Goal: Task Accomplishment & Management: Use online tool/utility

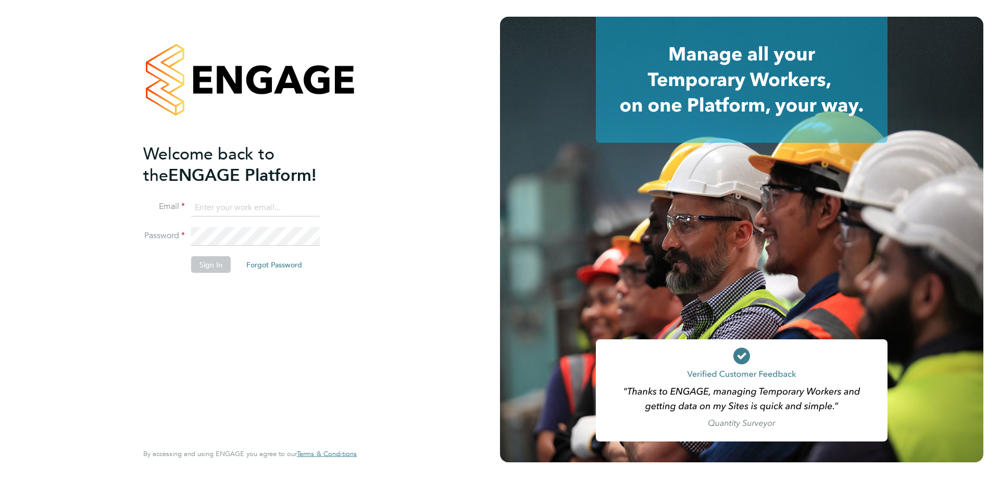
type input "[PERSON_NAME][EMAIL_ADDRESS][DOMAIN_NAME]"
click at [214, 264] on button "Sign In" at bounding box center [211, 264] width 40 height 17
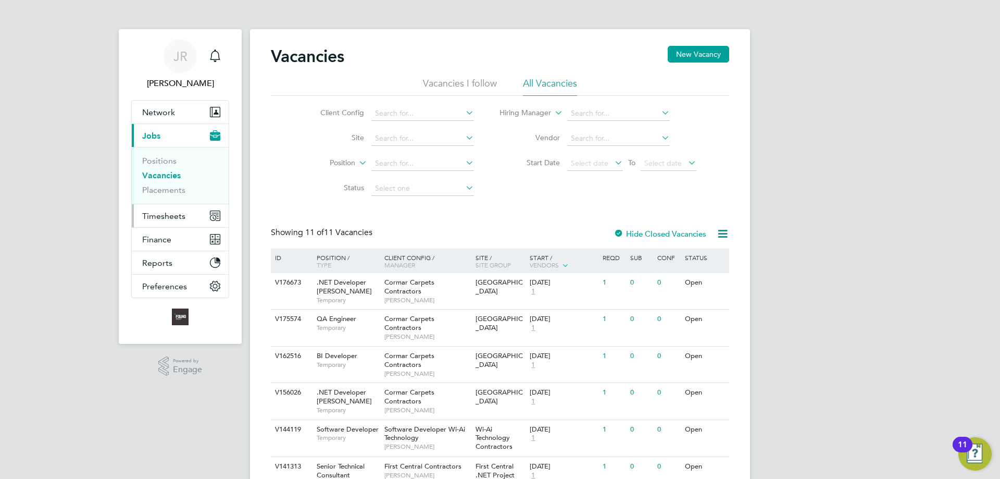
click at [160, 211] on span "Timesheets" at bounding box center [163, 216] width 43 height 10
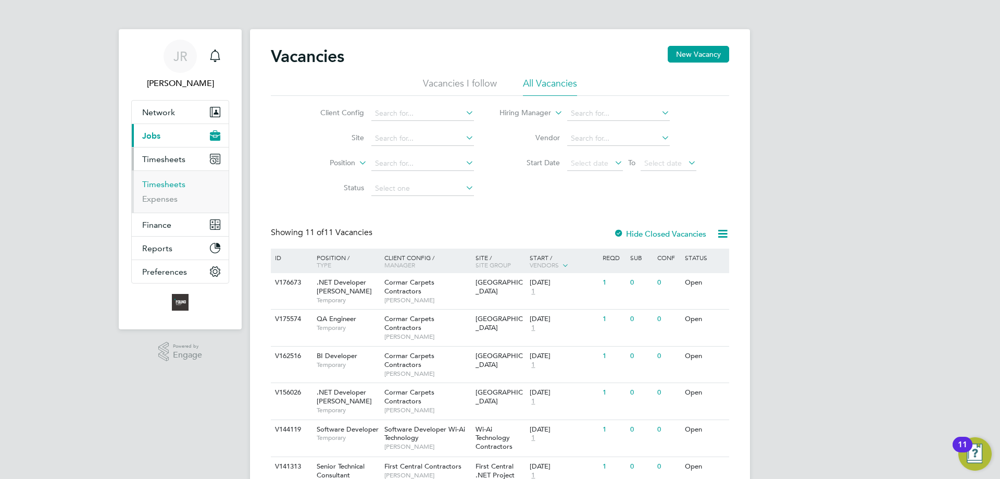
click at [169, 184] on link "Timesheets" at bounding box center [163, 184] width 43 height 10
